Goal: Navigation & Orientation: Find specific page/section

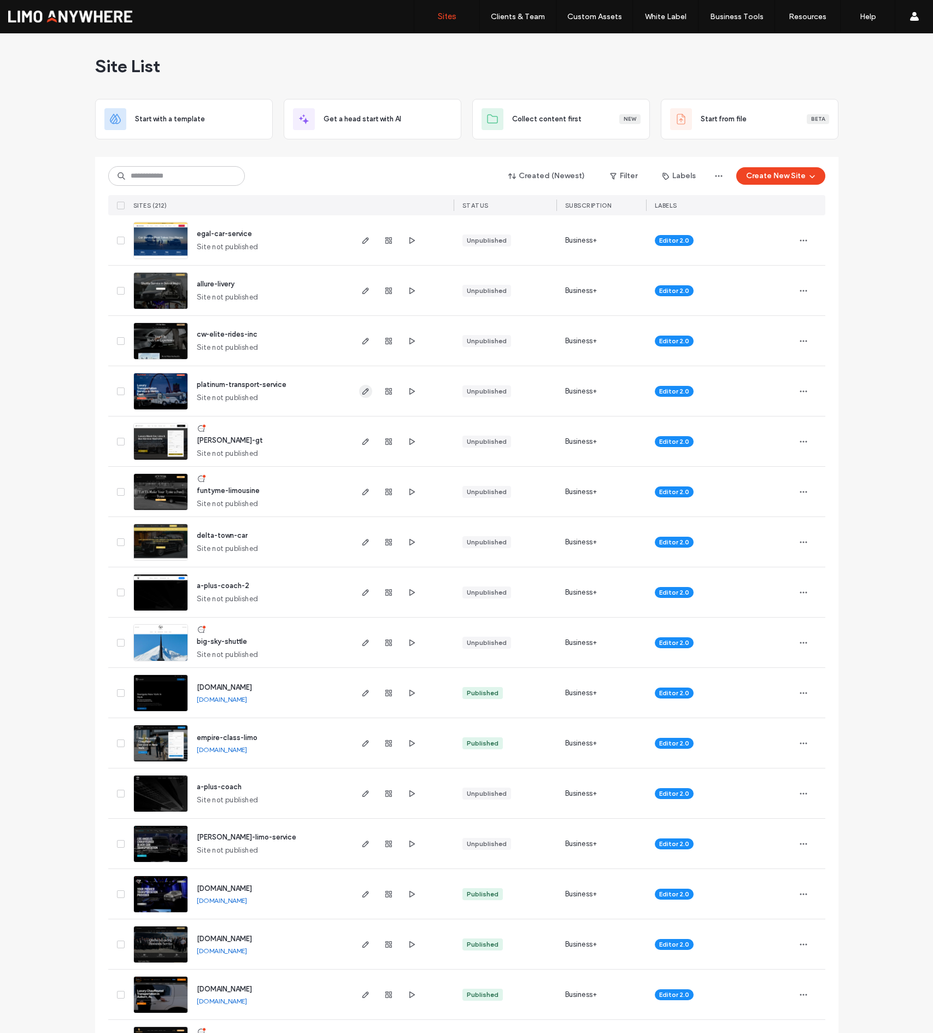
click at [361, 390] on icon "button" at bounding box center [365, 391] width 9 height 9
click at [361, 491] on icon "button" at bounding box center [365, 492] width 9 height 9
drag, startPoint x: 361, startPoint y: 340, endPoint x: 354, endPoint y: 345, distance: 9.4
click at [362, 340] on use "button" at bounding box center [365, 341] width 7 height 7
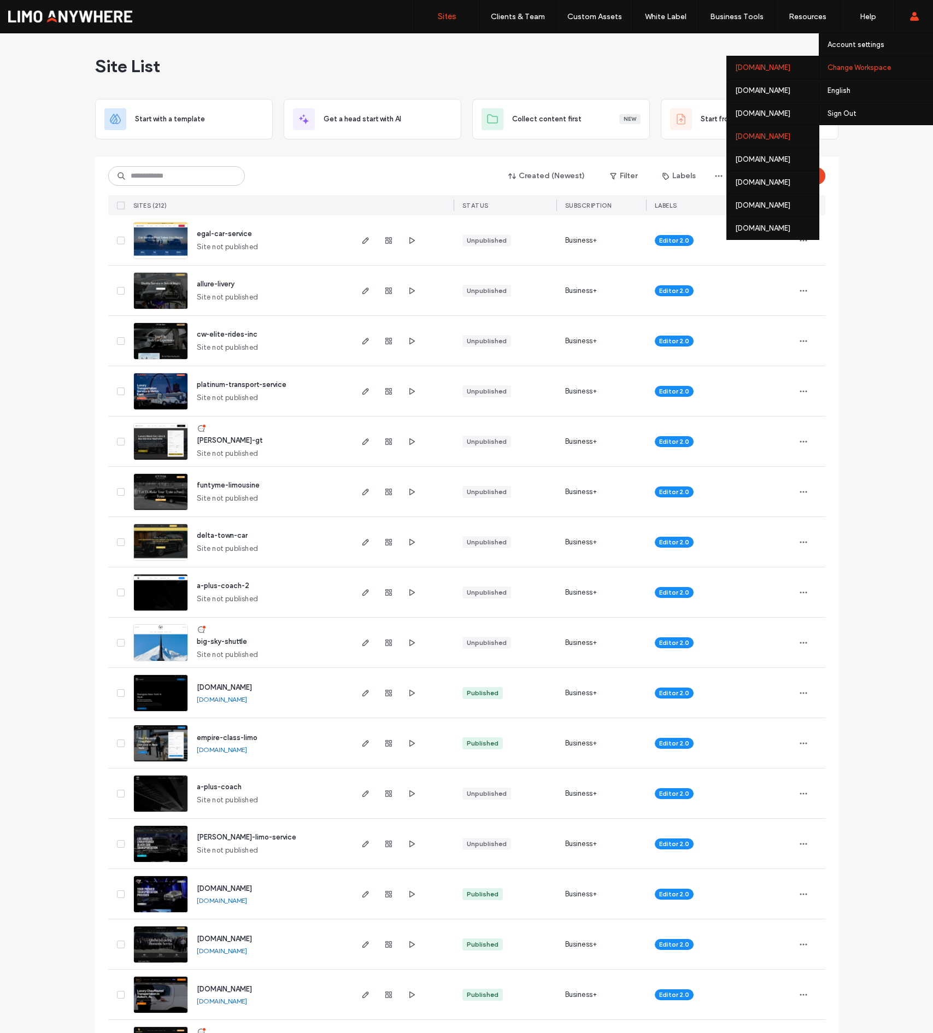
click at [780, 135] on div "[DOMAIN_NAME]" at bounding box center [773, 136] width 92 height 23
